Goal: Task Accomplishment & Management: Manage account settings

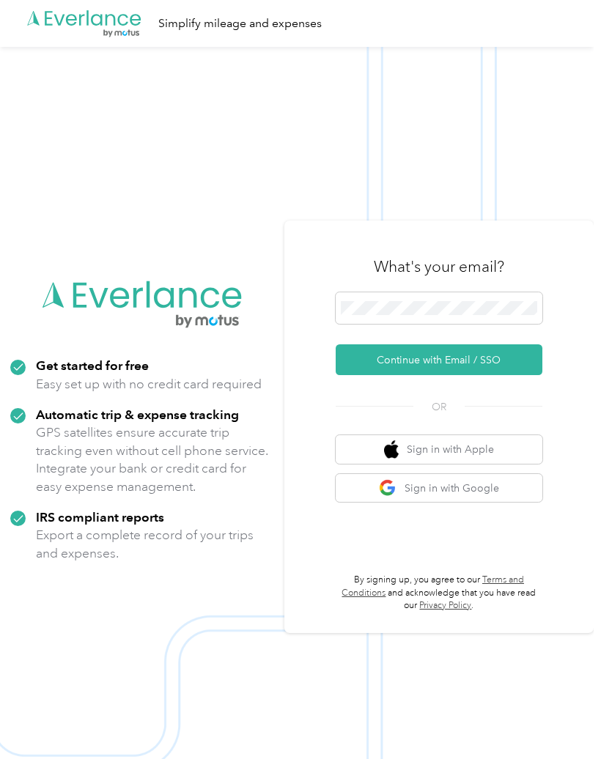
click at [509, 296] on span at bounding box center [439, 309] width 207 height 32
click at [446, 360] on button "Continue with Email / SSO" at bounding box center [439, 360] width 207 height 31
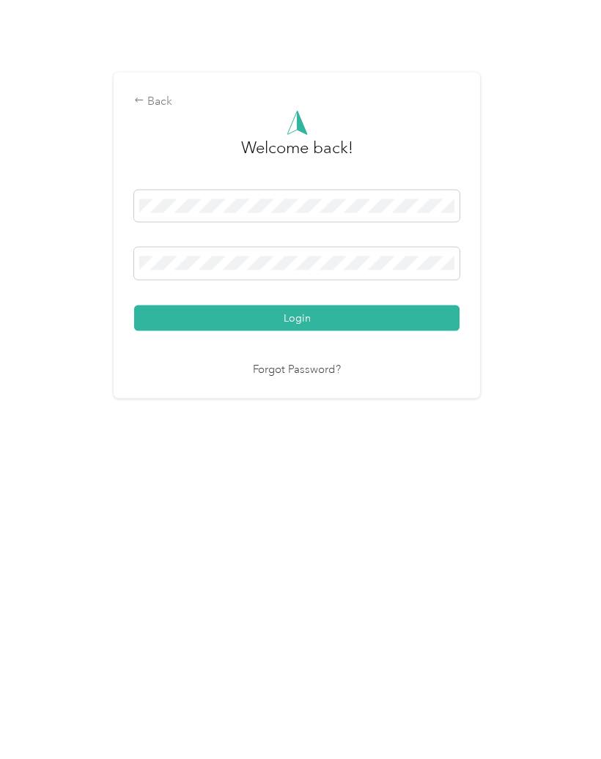
click at [272, 501] on link "Forgot Password?" at bounding box center [297, 509] width 88 height 17
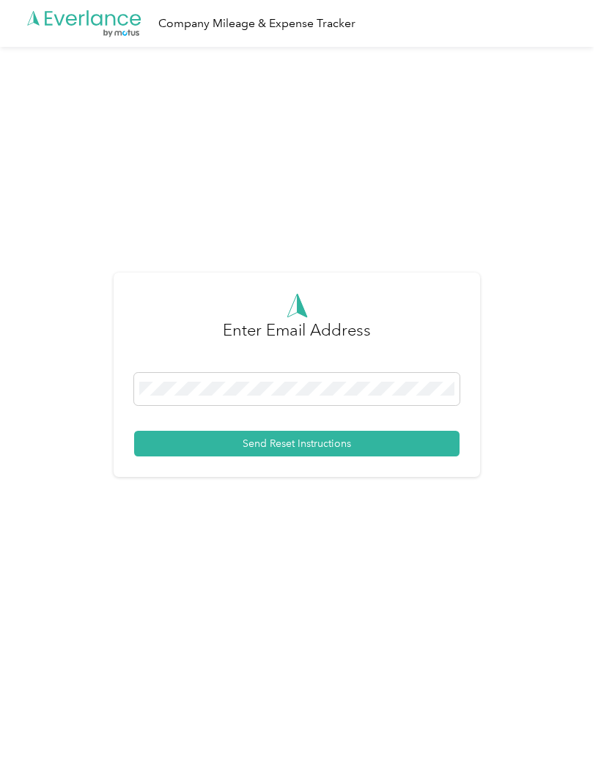
click at [416, 440] on button "Send Reset Instructions" at bounding box center [296, 444] width 325 height 26
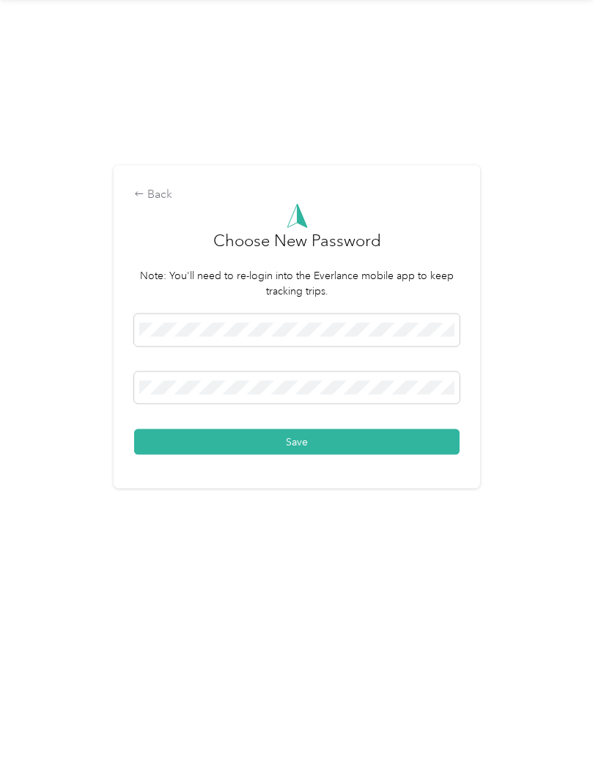
click at [412, 477] on button "Save" at bounding box center [296, 490] width 325 height 26
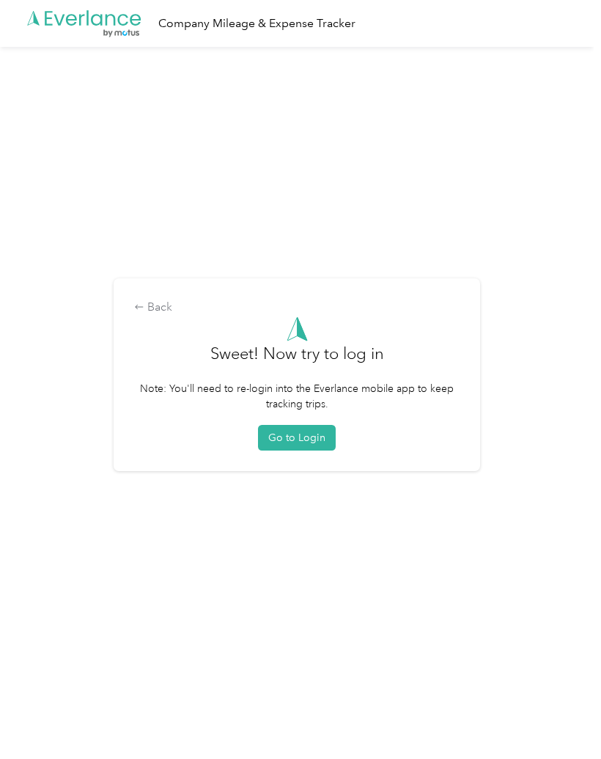
click at [323, 439] on button "Go to Login" at bounding box center [297, 438] width 78 height 26
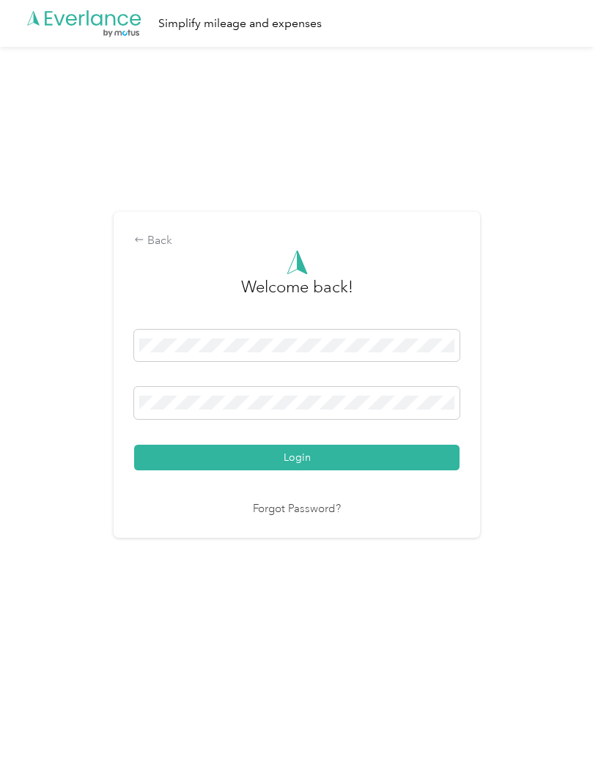
click at [479, 595] on div "Back Welcome back! Login Forgot Password?" at bounding box center [297, 381] width 594 height 669
click at [512, 659] on div "Back Welcome back! Login Forgot Password?" at bounding box center [297, 381] width 594 height 669
click at [414, 454] on button "Login" at bounding box center [296, 458] width 325 height 26
